Goal: Transaction & Acquisition: Purchase product/service

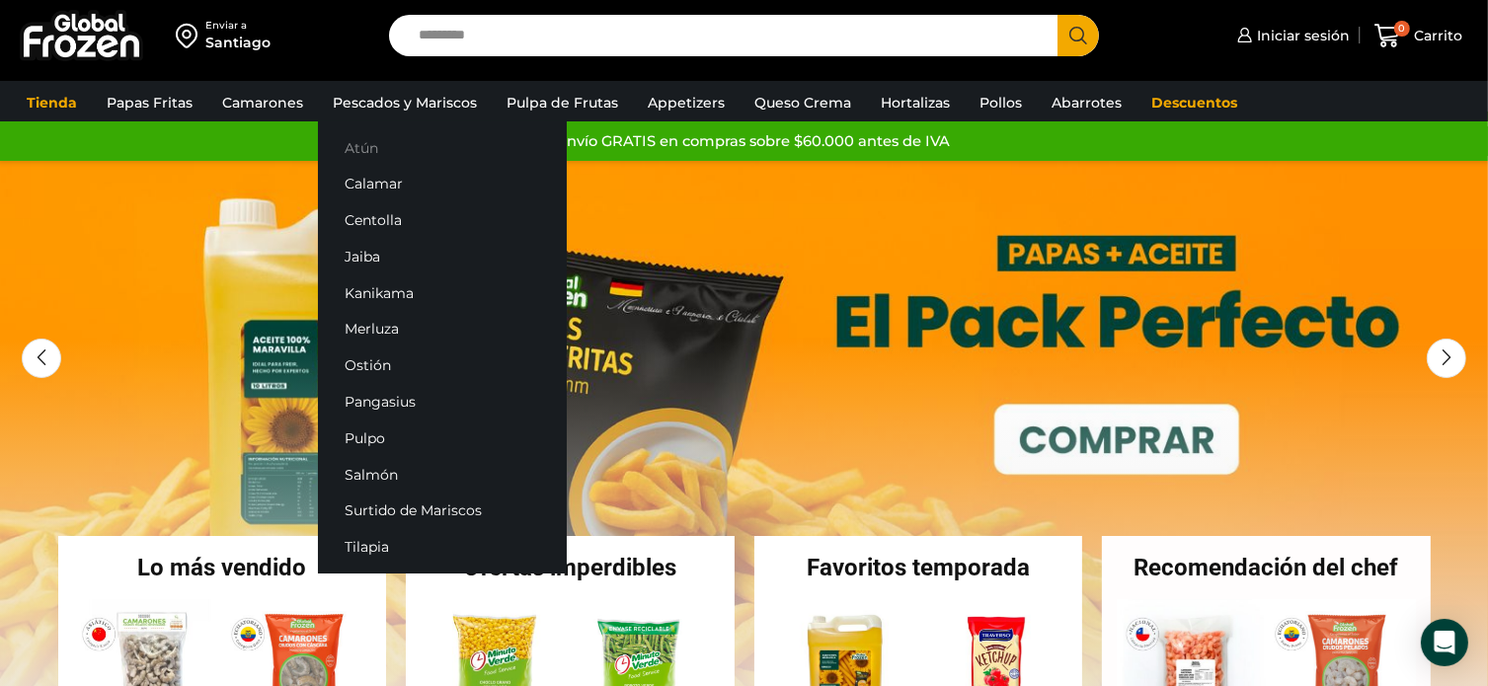
click at [380, 145] on link "Atún" at bounding box center [442, 147] width 249 height 37
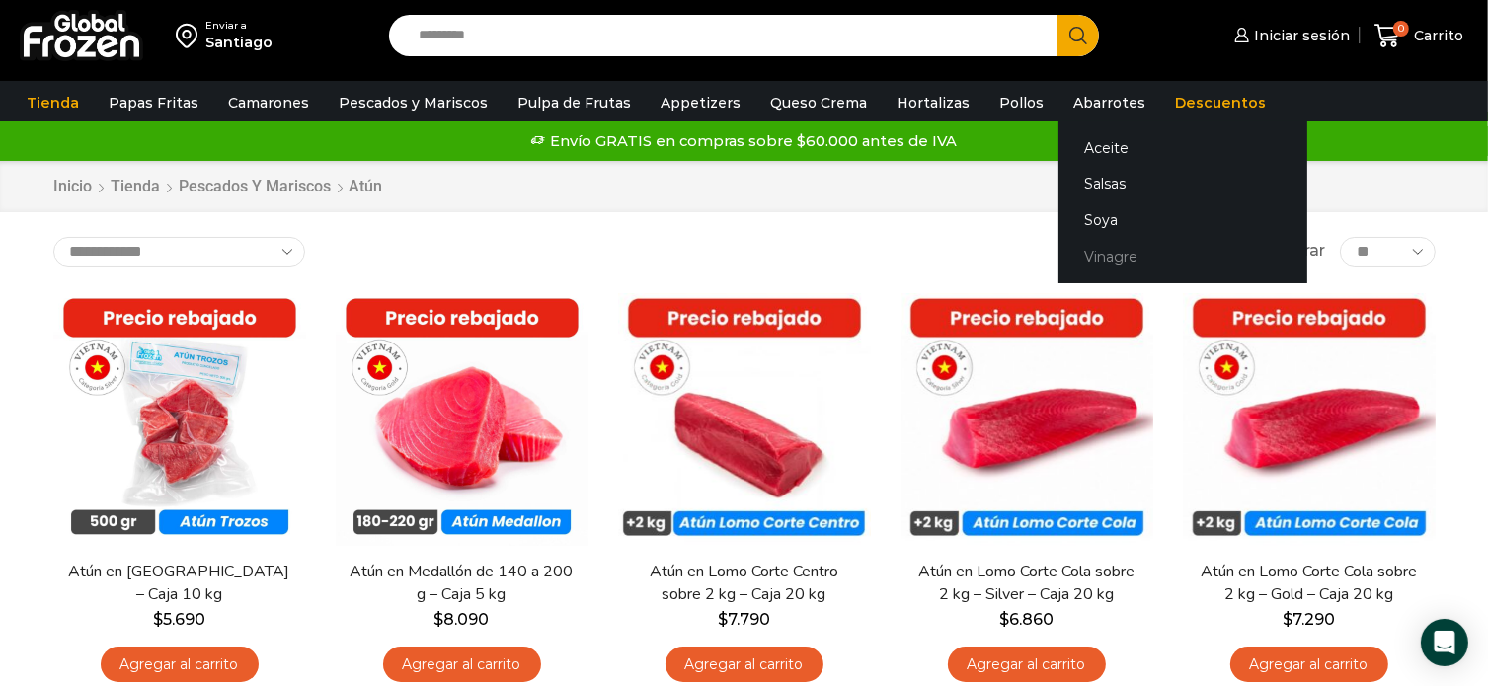
click at [1088, 250] on link "Vinagre" at bounding box center [1183, 257] width 249 height 37
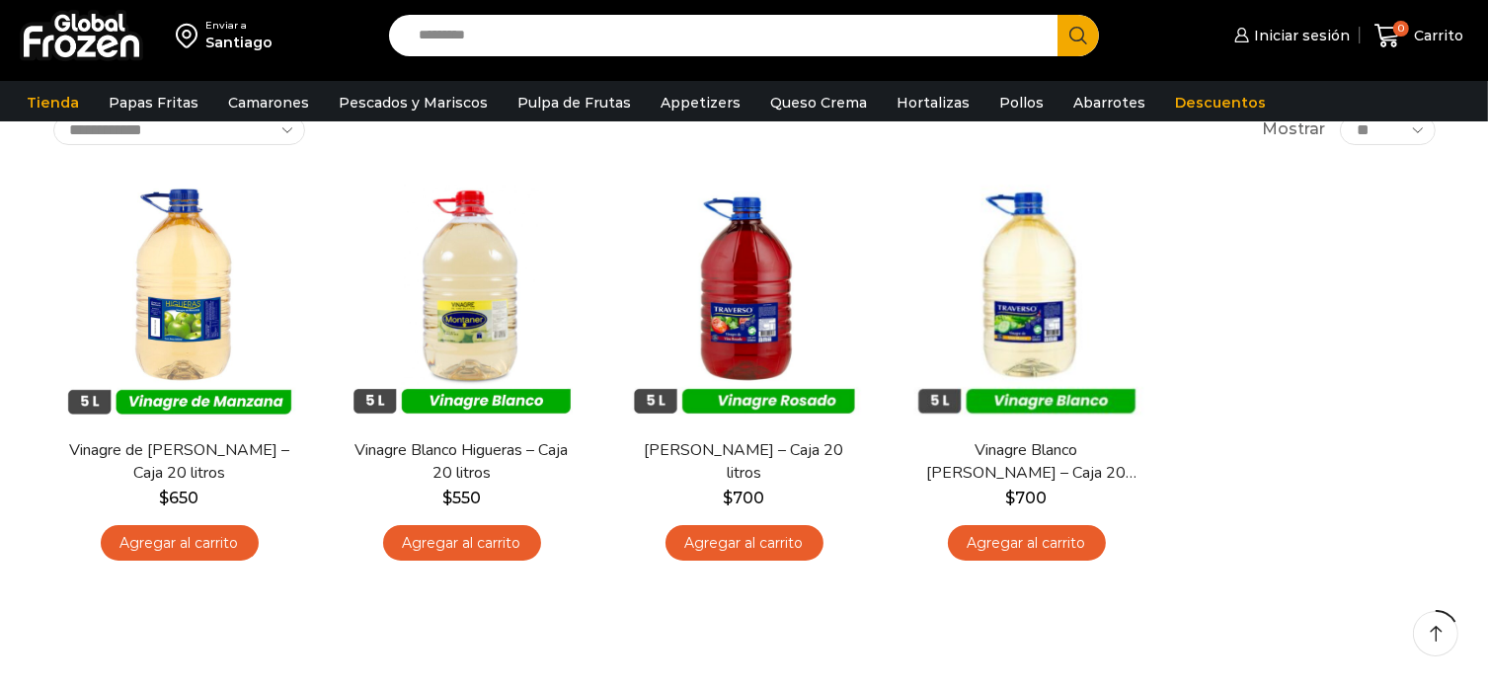
scroll to position [99, 0]
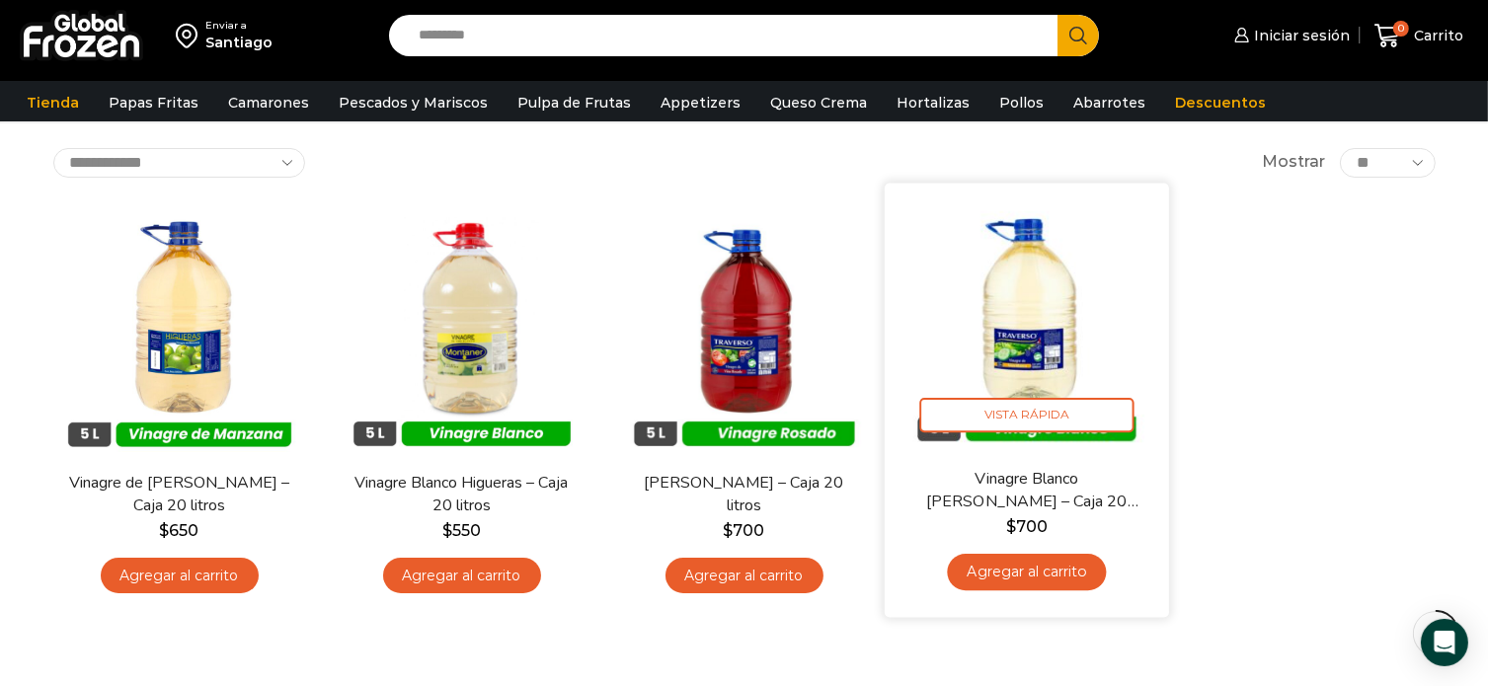
click at [1046, 324] on img at bounding box center [1027, 325] width 255 height 255
